Goal: Transaction & Acquisition: Purchase product/service

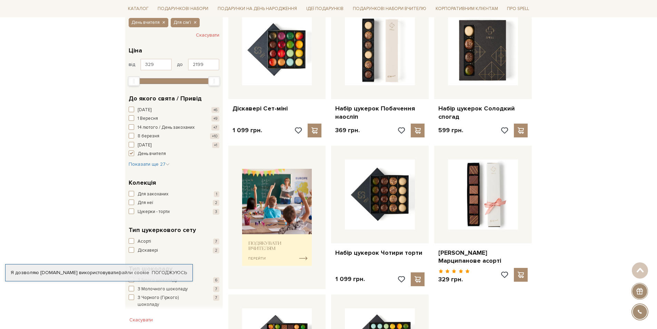
scroll to position [138, 0]
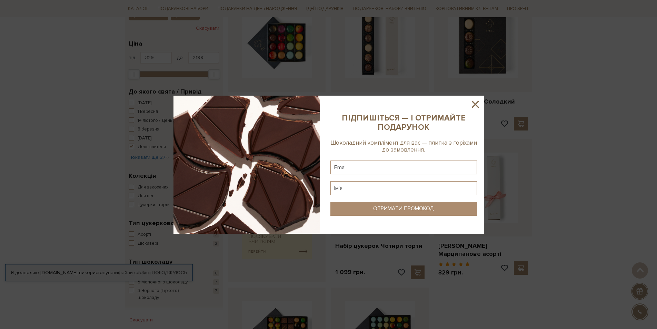
click at [474, 102] on icon at bounding box center [475, 104] width 7 height 7
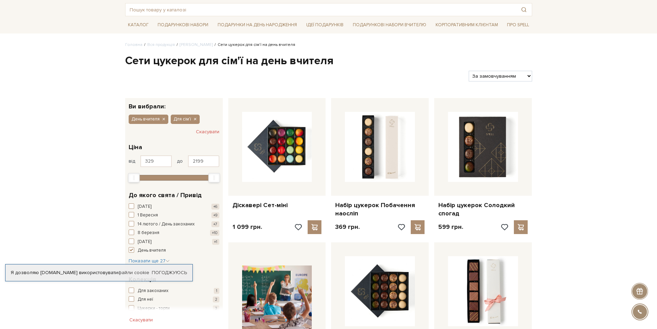
scroll to position [0, 0]
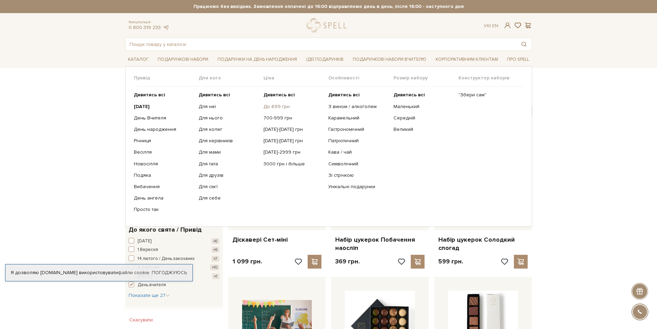
click at [275, 106] on link "До 699 грн" at bounding box center [294, 107] width 60 height 6
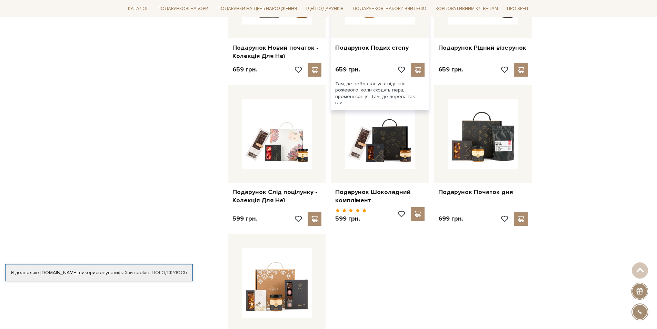
scroll to position [345, 0]
